Goal: Information Seeking & Learning: Understand process/instructions

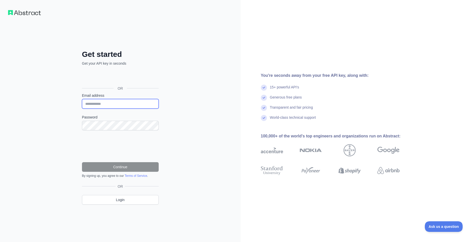
click at [118, 105] on input "Email address" at bounding box center [120, 104] width 77 height 10
click at [54, 119] on div "**********" at bounding box center [120, 121] width 241 height 242
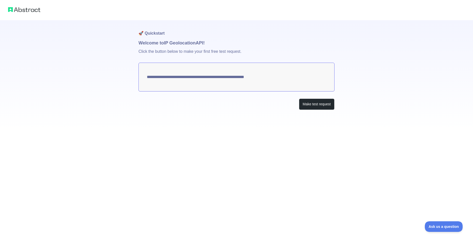
click at [209, 77] on textarea "**********" at bounding box center [236, 77] width 196 height 29
click at [204, 81] on textarea "**********" at bounding box center [236, 77] width 196 height 29
click at [196, 110] on div "**********" at bounding box center [236, 75] width 196 height 110
click at [221, 105] on div "Make test request" at bounding box center [236, 103] width 196 height 11
click at [313, 102] on button "Make test request" at bounding box center [317, 103] width 36 height 11
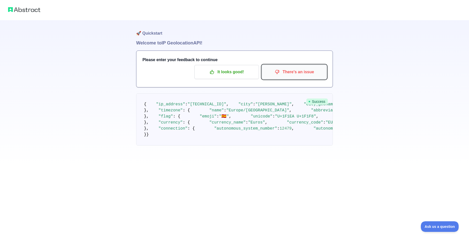
click at [269, 70] on p "There's an issue" at bounding box center [294, 72] width 57 height 9
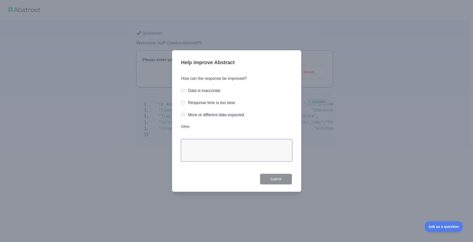
click at [226, 148] on textarea "Other" at bounding box center [236, 150] width 111 height 22
click at [275, 170] on div "How can the response be improved? Data is inaccurate Response time is too slow …" at bounding box center [236, 121] width 111 height 104
drag, startPoint x: 275, startPoint y: 179, endPoint x: 272, endPoint y: 178, distance: 3.4
click at [275, 179] on button "Submit" at bounding box center [276, 178] width 32 height 11
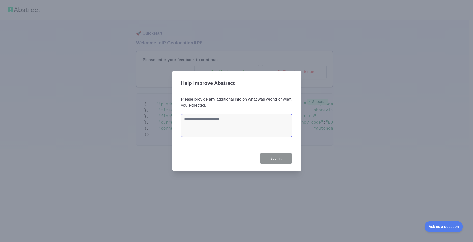
click at [244, 127] on textarea at bounding box center [236, 125] width 111 height 22
type textarea "*"
click at [272, 163] on button "Submit" at bounding box center [276, 158] width 32 height 11
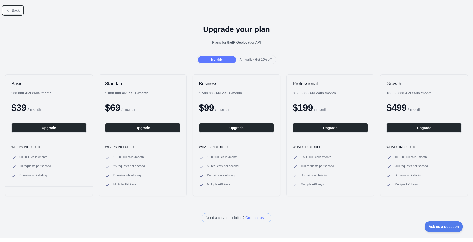
click at [5, 10] on button "Back" at bounding box center [13, 10] width 20 height 9
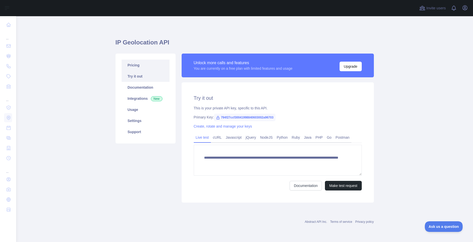
click at [144, 63] on link "Pricing" at bounding box center [146, 65] width 48 height 11
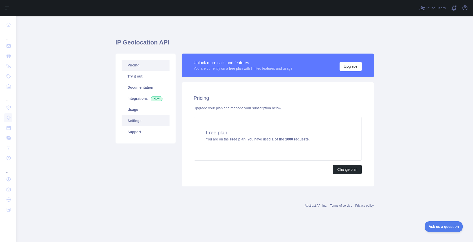
click at [141, 116] on link "Settings" at bounding box center [146, 120] width 48 height 11
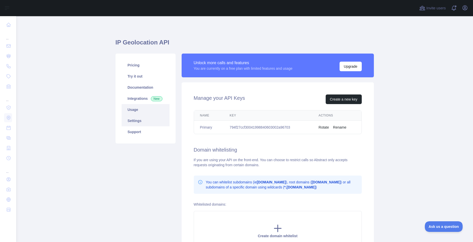
click at [139, 112] on link "Usage" at bounding box center [146, 109] width 48 height 11
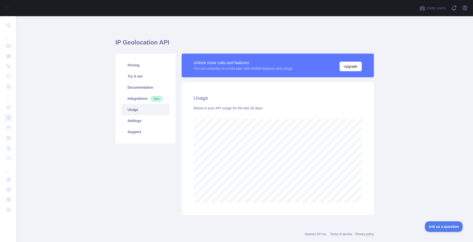
scroll to position [225, 453]
click at [144, 126] on link "Settings" at bounding box center [146, 120] width 48 height 11
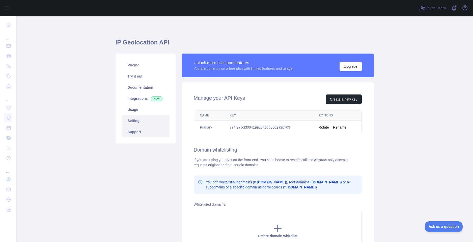
click at [144, 131] on link "Support" at bounding box center [146, 131] width 48 height 11
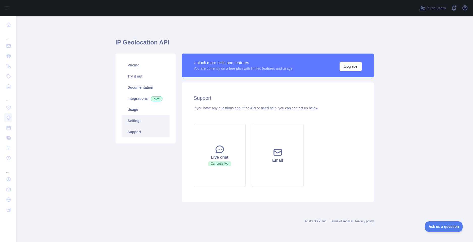
click at [142, 121] on link "Settings" at bounding box center [146, 120] width 48 height 11
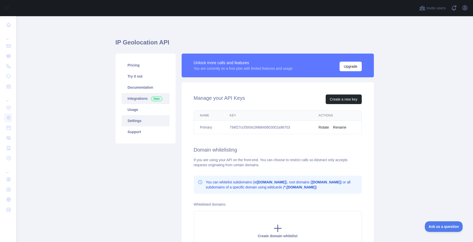
click at [152, 95] on link "Integrations New" at bounding box center [146, 98] width 48 height 11
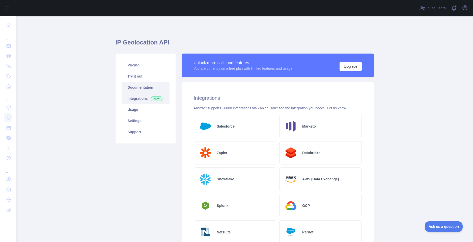
click at [152, 90] on link "Documentation" at bounding box center [146, 87] width 48 height 11
